Goal: Task Accomplishment & Management: Manage account settings

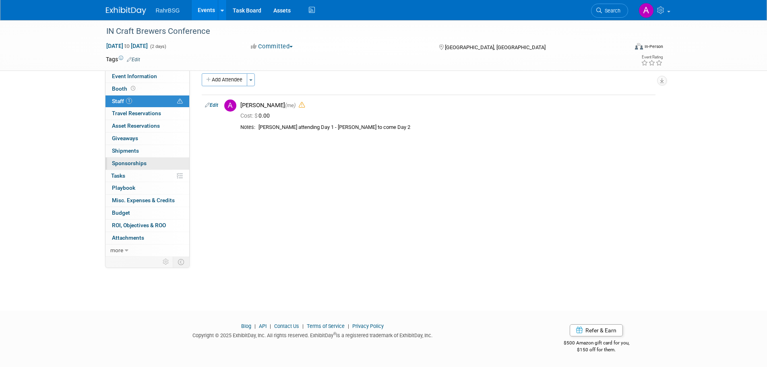
click at [140, 163] on span "Sponsorships 0" at bounding box center [129, 163] width 35 height 6
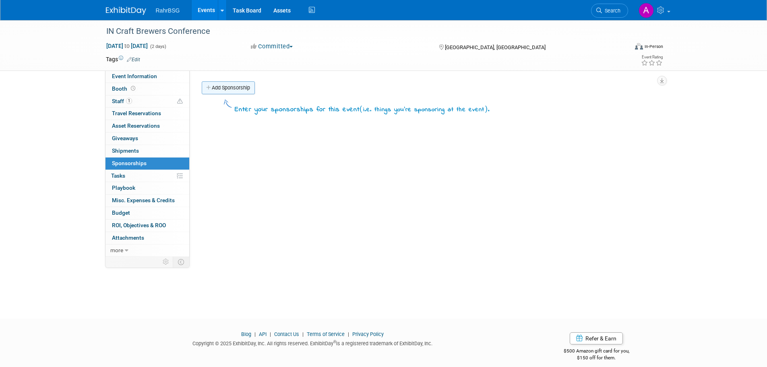
click at [226, 90] on link "Add Sponsorship" at bounding box center [228, 87] width 53 height 13
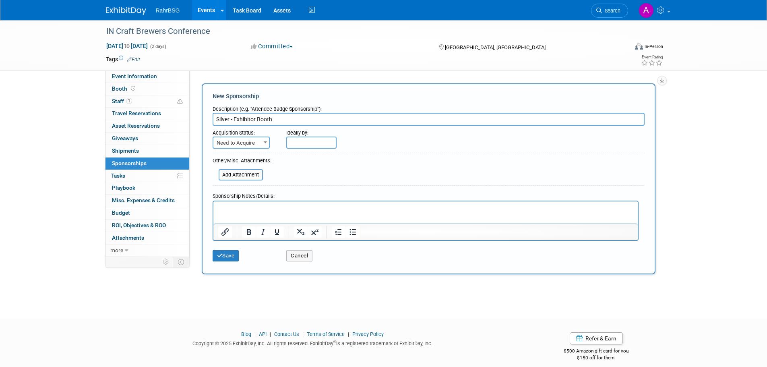
type input "Silver - Exhibitor Booth"
click at [245, 143] on span "Need to Acquire" at bounding box center [242, 142] width 56 height 11
click at [250, 211] on p "Rich Text Area. Press ALT-0 for help." at bounding box center [425, 208] width 415 height 8
click at [338, 212] on html at bounding box center [425, 206] width 425 height 11
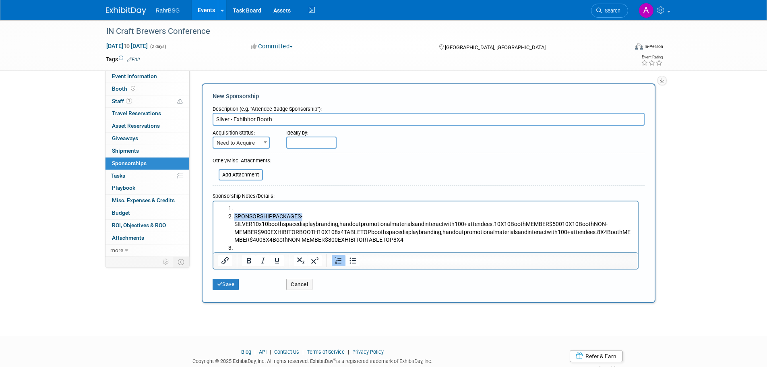
drag, startPoint x: 312, startPoint y: 212, endPoint x: 218, endPoint y: 198, distance: 94.5
click at [218, 201] on html "SPONSORSHIPPACKAGES-SILVER10x10boothspacedisplaybranding,handoutpromotionalmate…" at bounding box center [425, 226] width 425 height 51
click at [299, 281] on button "Cancel" at bounding box center [299, 284] width 26 height 11
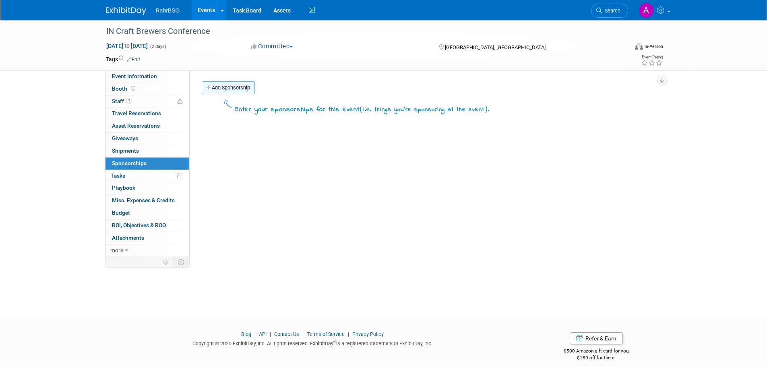
click at [229, 88] on link "Add Sponsorship" at bounding box center [228, 87] width 53 height 13
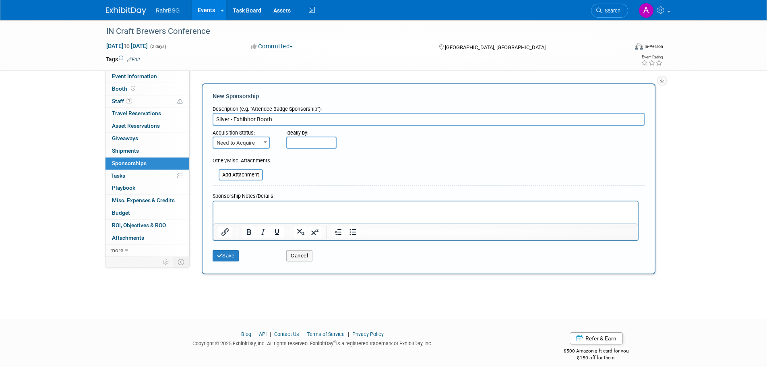
type input "Silver - Exhibitor Booth"
click at [310, 203] on html at bounding box center [425, 206] width 425 height 11
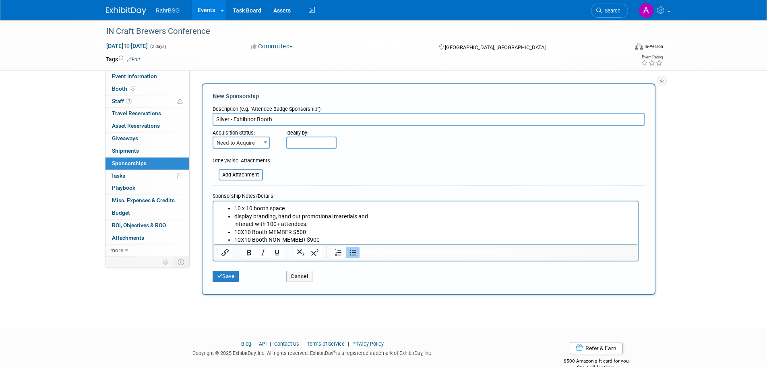
click at [236, 216] on p "display branding, hand out promotional materials and interact with 100+ attende…" at bounding box center [433, 220] width 399 height 16
click at [348, 220] on p "Display branding, hand out promotional materials and interact with 100+ attende…" at bounding box center [433, 220] width 399 height 16
drag, startPoint x: 334, startPoint y: 237, endPoint x: 222, endPoint y: 245, distance: 112.3
click at [222, 244] on html "10 x 10 booth space Display branding, hand out promotional materials and intera…" at bounding box center [425, 222] width 425 height 43
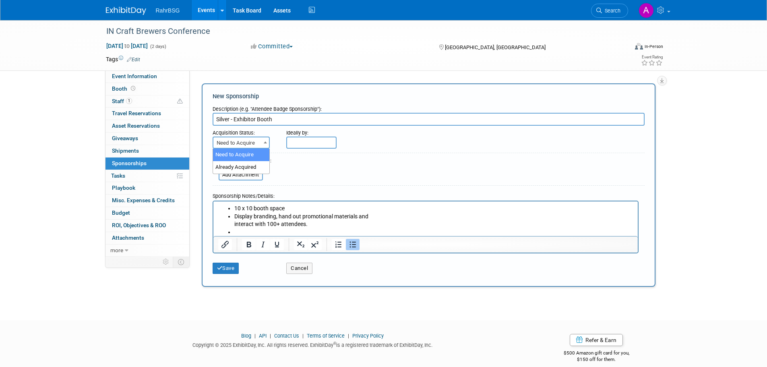
click at [263, 146] on span at bounding box center [265, 142] width 8 height 10
select select "2"
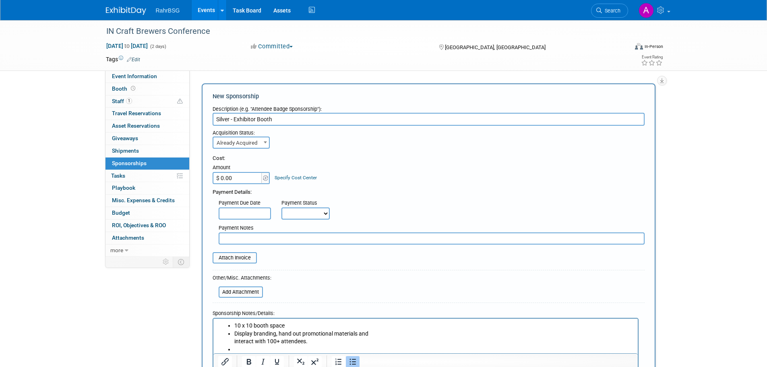
click at [251, 179] on input "$ 0.00" at bounding box center [238, 178] width 50 height 12
type input "$ 500.00"
click at [425, 163] on div "Cost: Amount $ 500.00 Specify Cost Center Cost Center -- Not Specified --" at bounding box center [429, 169] width 432 height 29
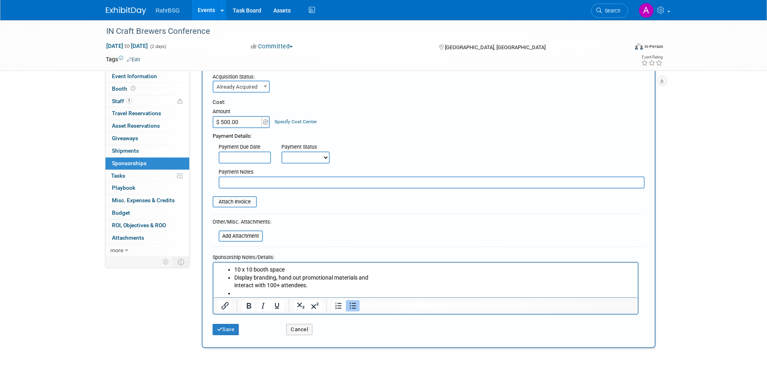
scroll to position [127, 0]
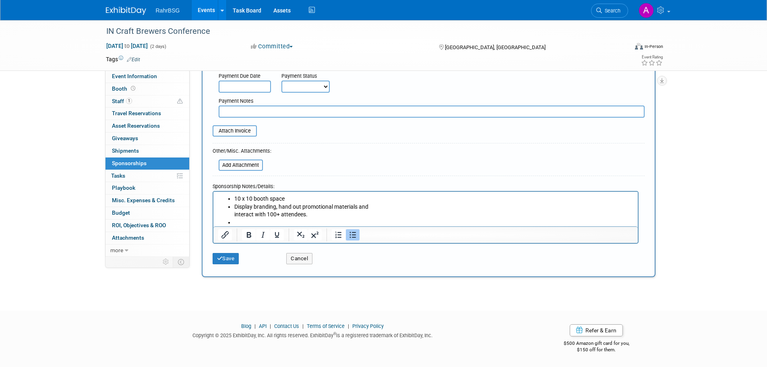
click at [296, 224] on li "Rich Text Area. Press ALT-0 for help." at bounding box center [433, 222] width 399 height 8
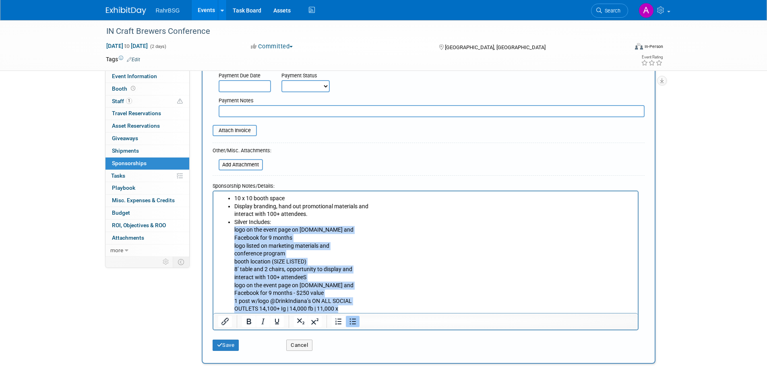
drag, startPoint x: 313, startPoint y: 300, endPoint x: 220, endPoint y: 229, distance: 117.6
click at [220, 229] on ul "10 x 10 booth space Display branding, hand out promotional materials and intera…" at bounding box center [425, 253] width 415 height 118
click at [353, 320] on icon "Bullet list" at bounding box center [353, 322] width 10 height 10
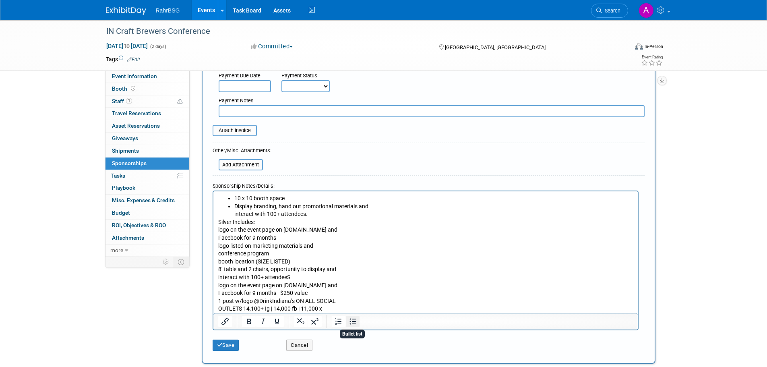
click at [353, 320] on icon "Bullet list" at bounding box center [353, 322] width 10 height 10
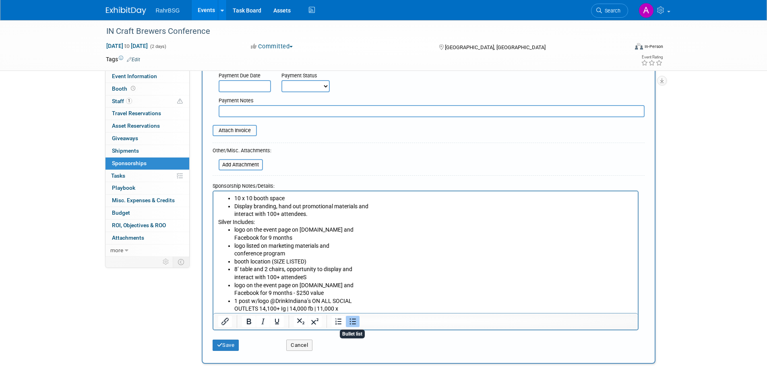
click at [389, 249] on li "logo listed on marketing materials and conference program" at bounding box center [433, 250] width 399 height 16
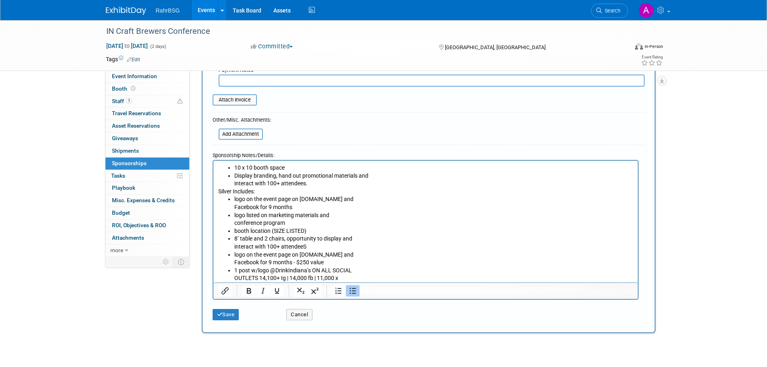
scroll to position [161, 0]
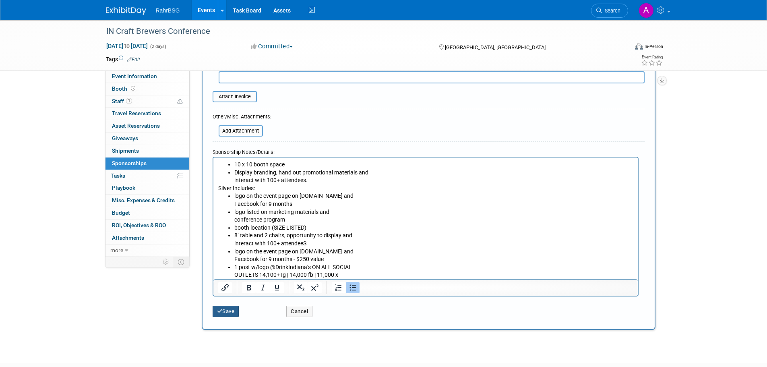
click at [236, 317] on button "Save" at bounding box center [226, 311] width 27 height 11
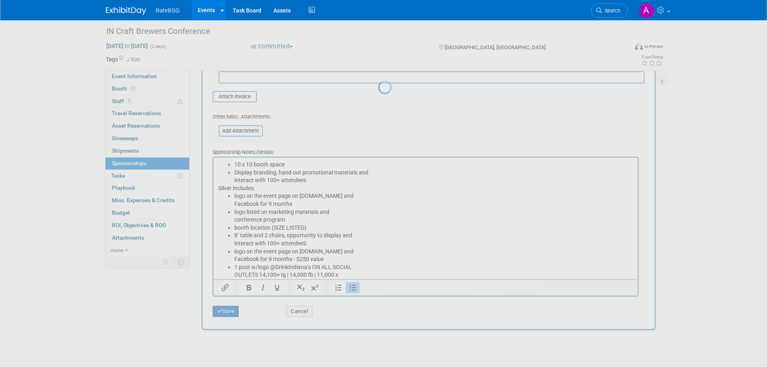
scroll to position [8, 0]
